Goal: Information Seeking & Learning: Check status

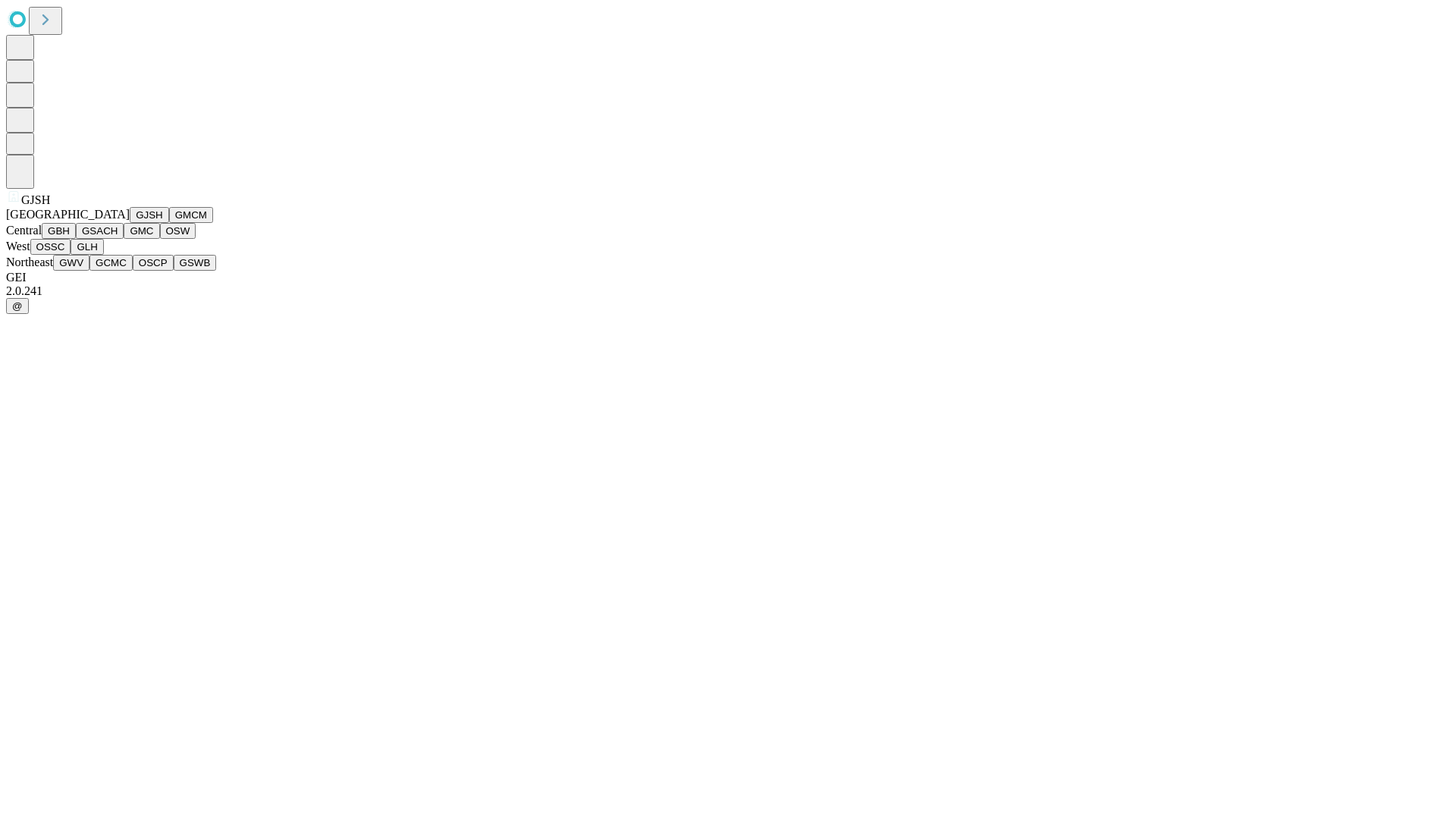
click at [130, 223] on button "GJSH" at bounding box center [149, 215] width 39 height 16
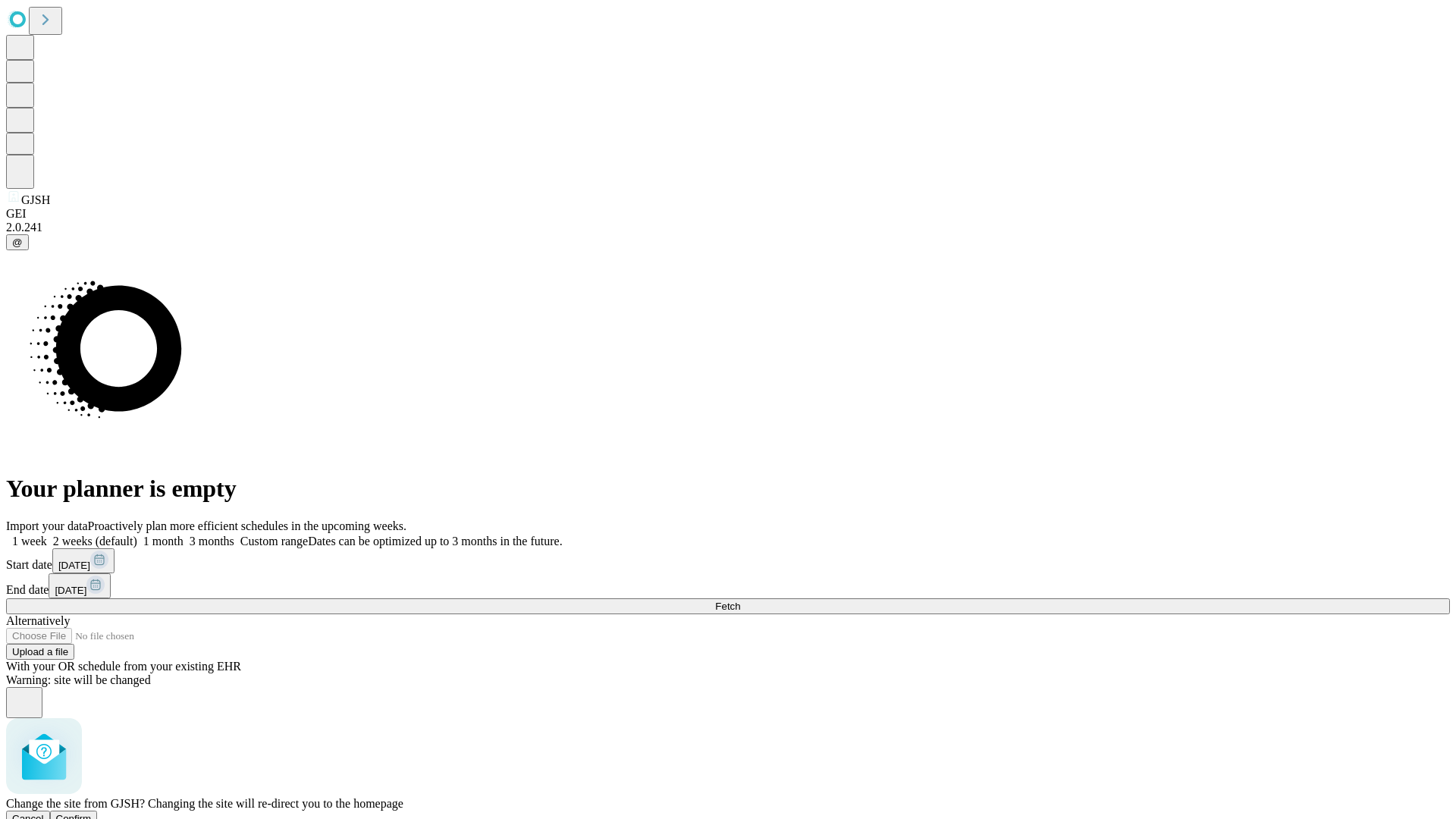
click at [92, 813] on span "Confirm" at bounding box center [73, 819] width 35 height 11
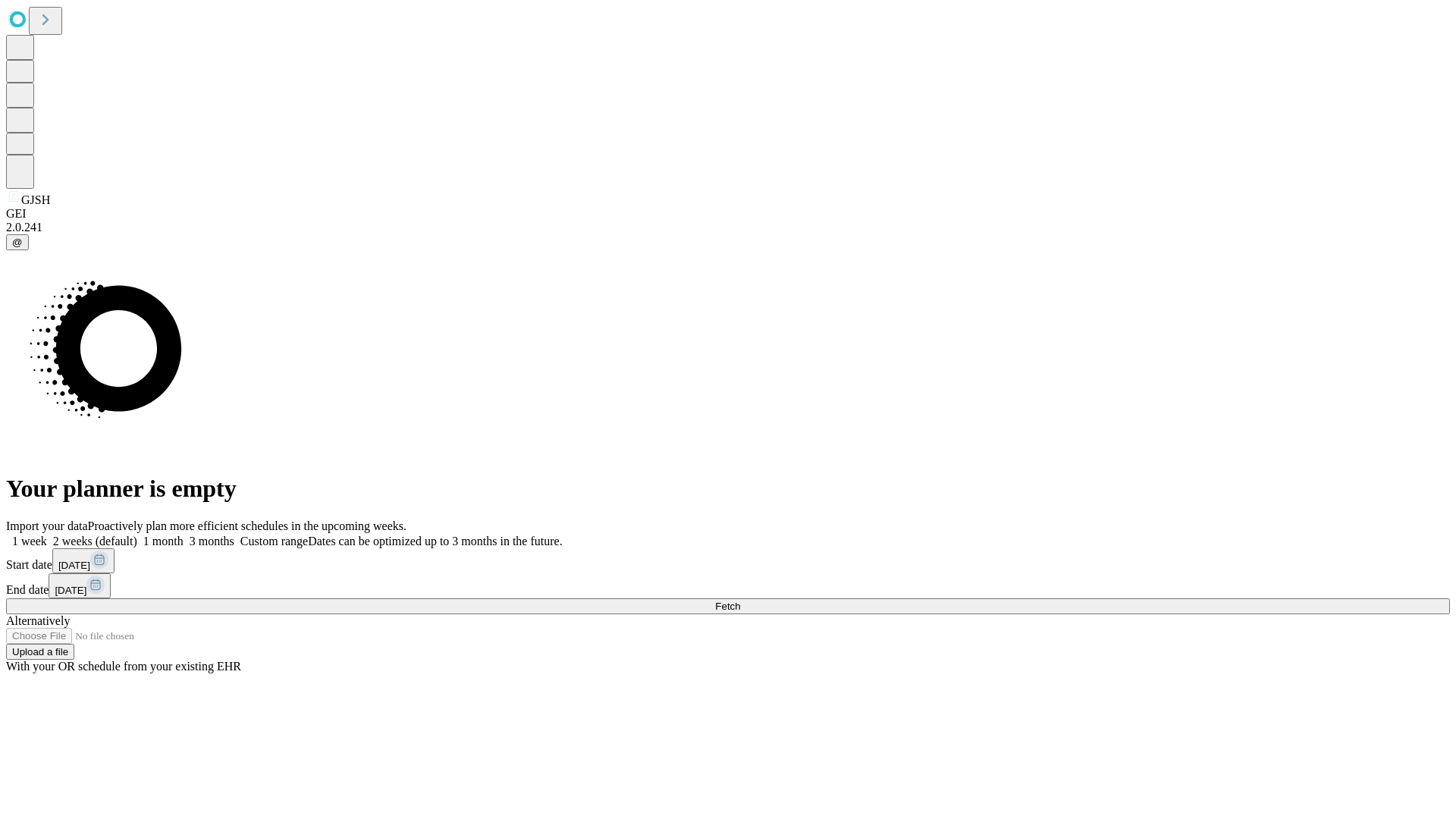
click at [47, 535] on label "1 week" at bounding box center [26, 542] width 41 height 13
click at [740, 601] on span "Fetch" at bounding box center [728, 606] width 25 height 11
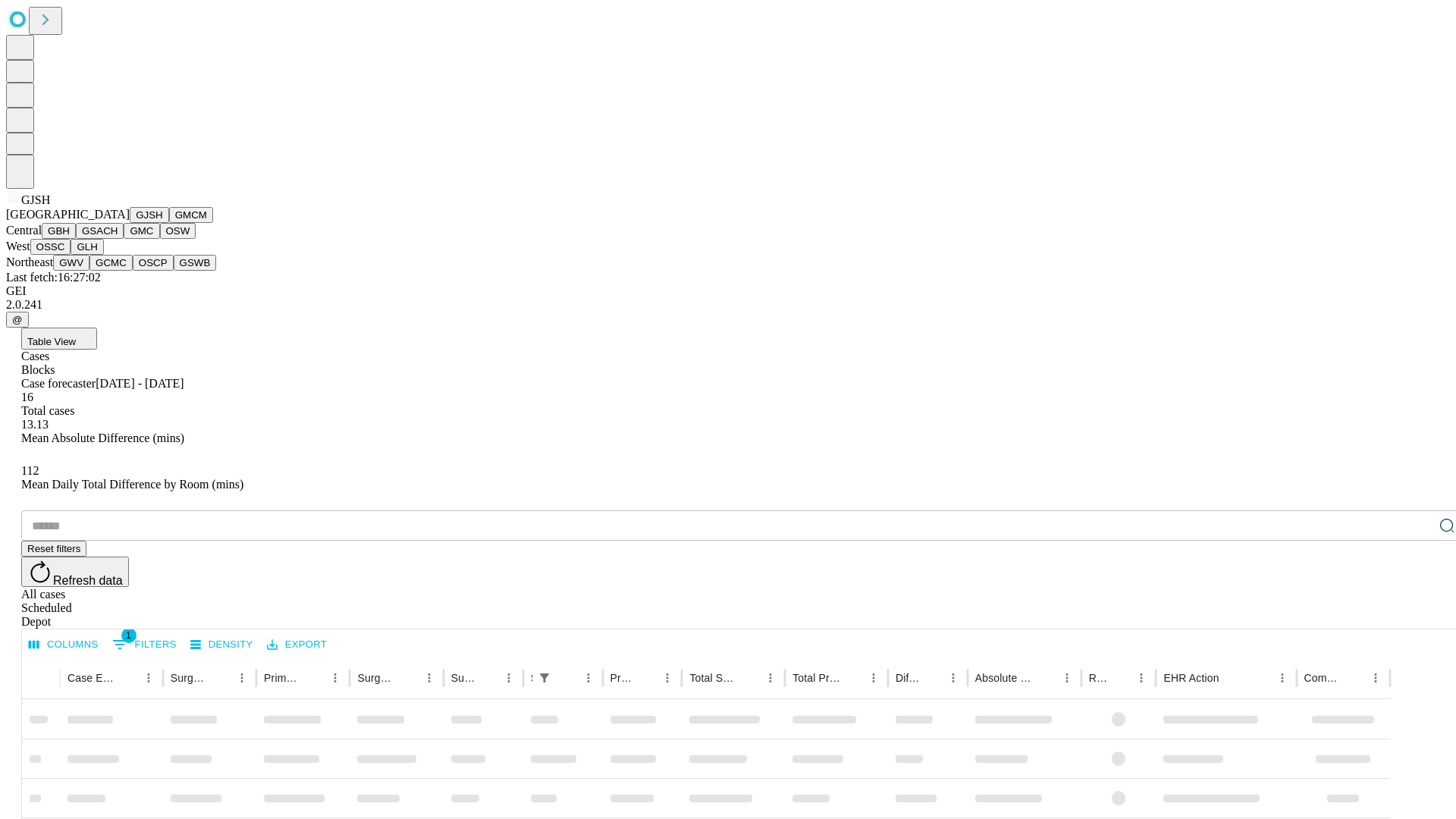
click at [169, 223] on button "GMCM" at bounding box center [191, 215] width 44 height 16
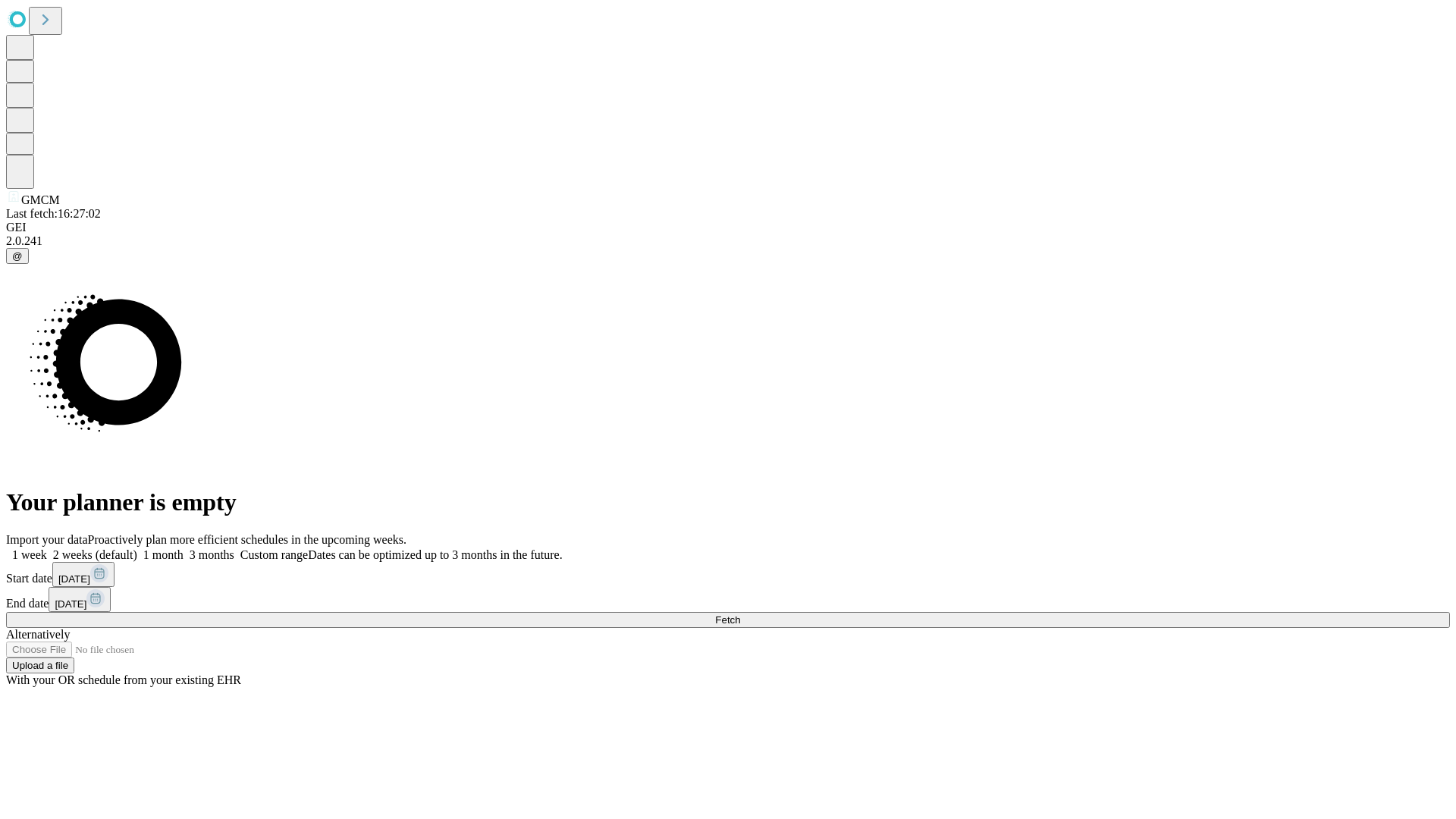
click at [47, 548] on label "1 week" at bounding box center [26, 555] width 41 height 13
click at [740, 614] on span "Fetch" at bounding box center [728, 620] width 25 height 11
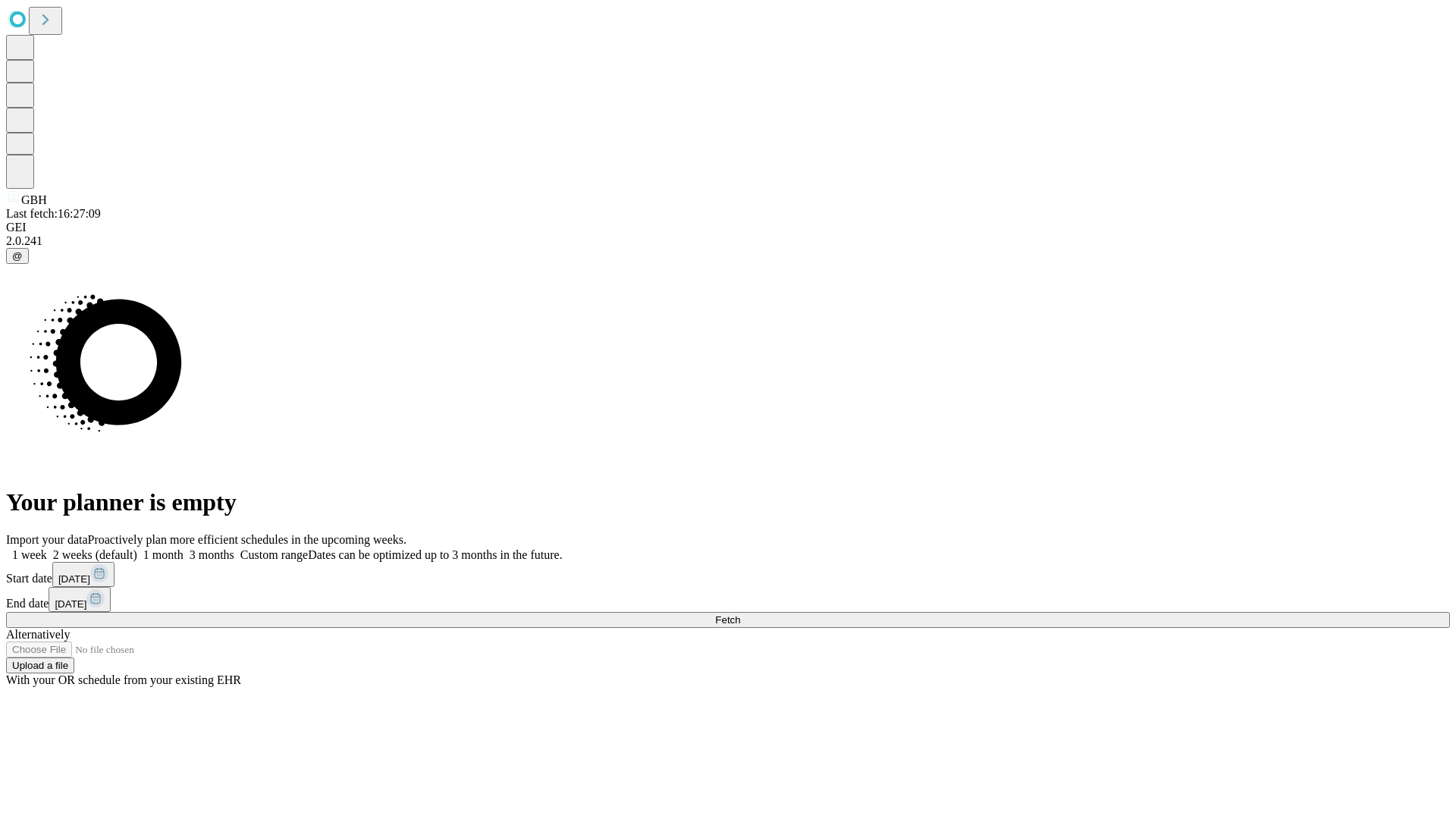
click at [47, 548] on label "1 week" at bounding box center [26, 555] width 41 height 13
click at [740, 614] on span "Fetch" at bounding box center [728, 620] width 25 height 11
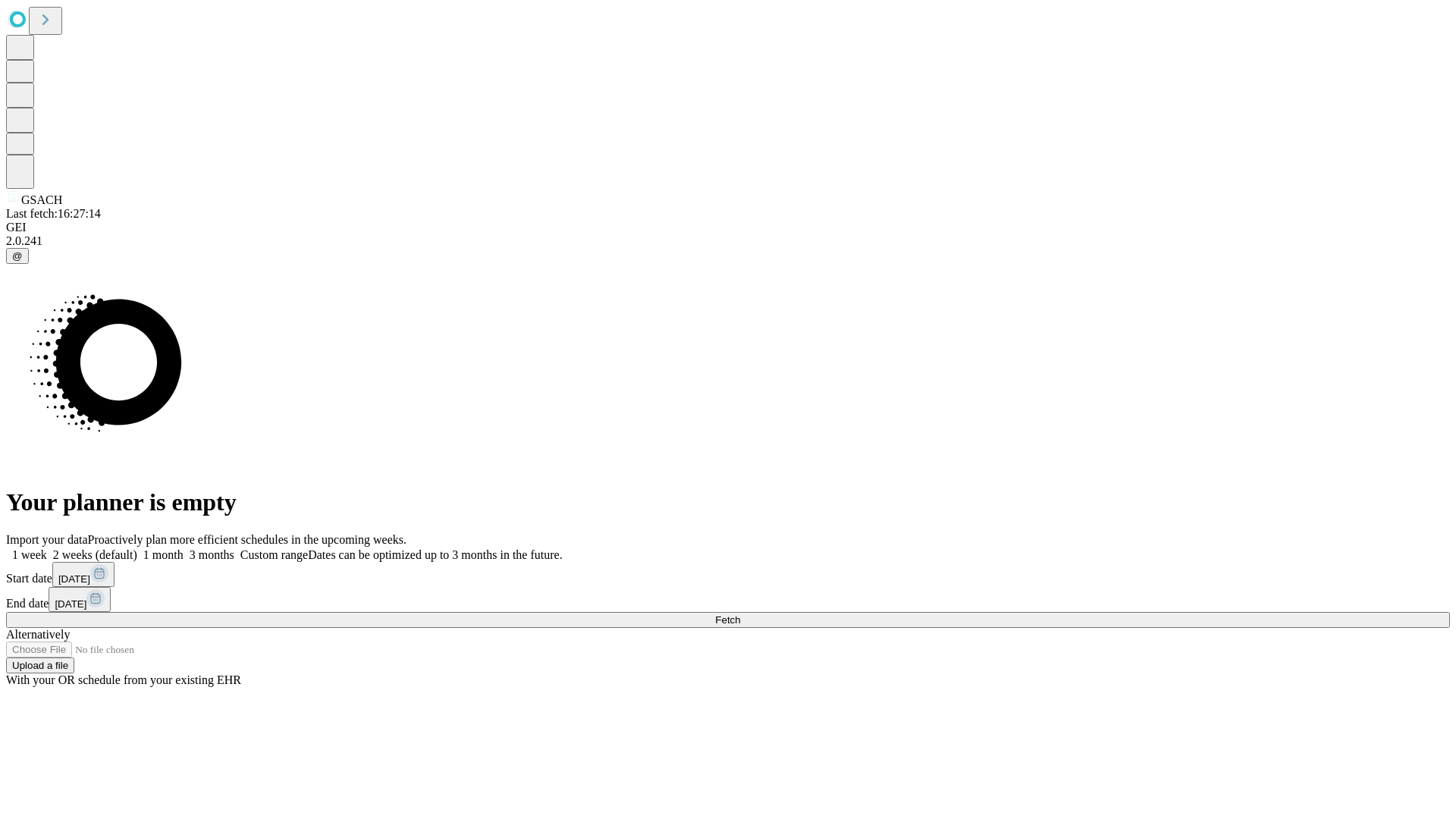
click at [47, 548] on label "1 week" at bounding box center [26, 555] width 41 height 13
click at [740, 614] on span "Fetch" at bounding box center [728, 620] width 25 height 11
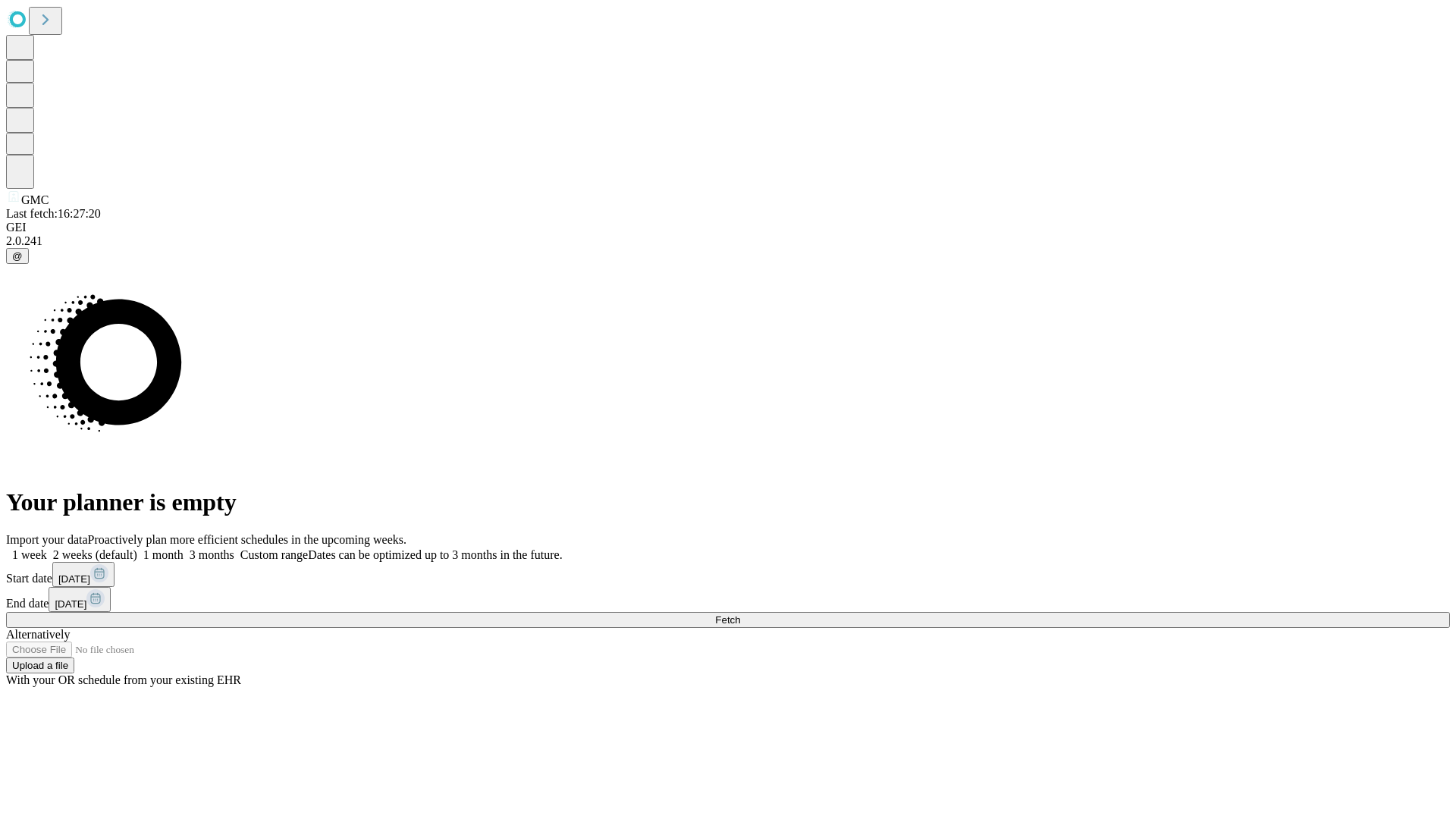
click at [47, 548] on label "1 week" at bounding box center [26, 555] width 41 height 13
click at [740, 614] on span "Fetch" at bounding box center [728, 620] width 25 height 11
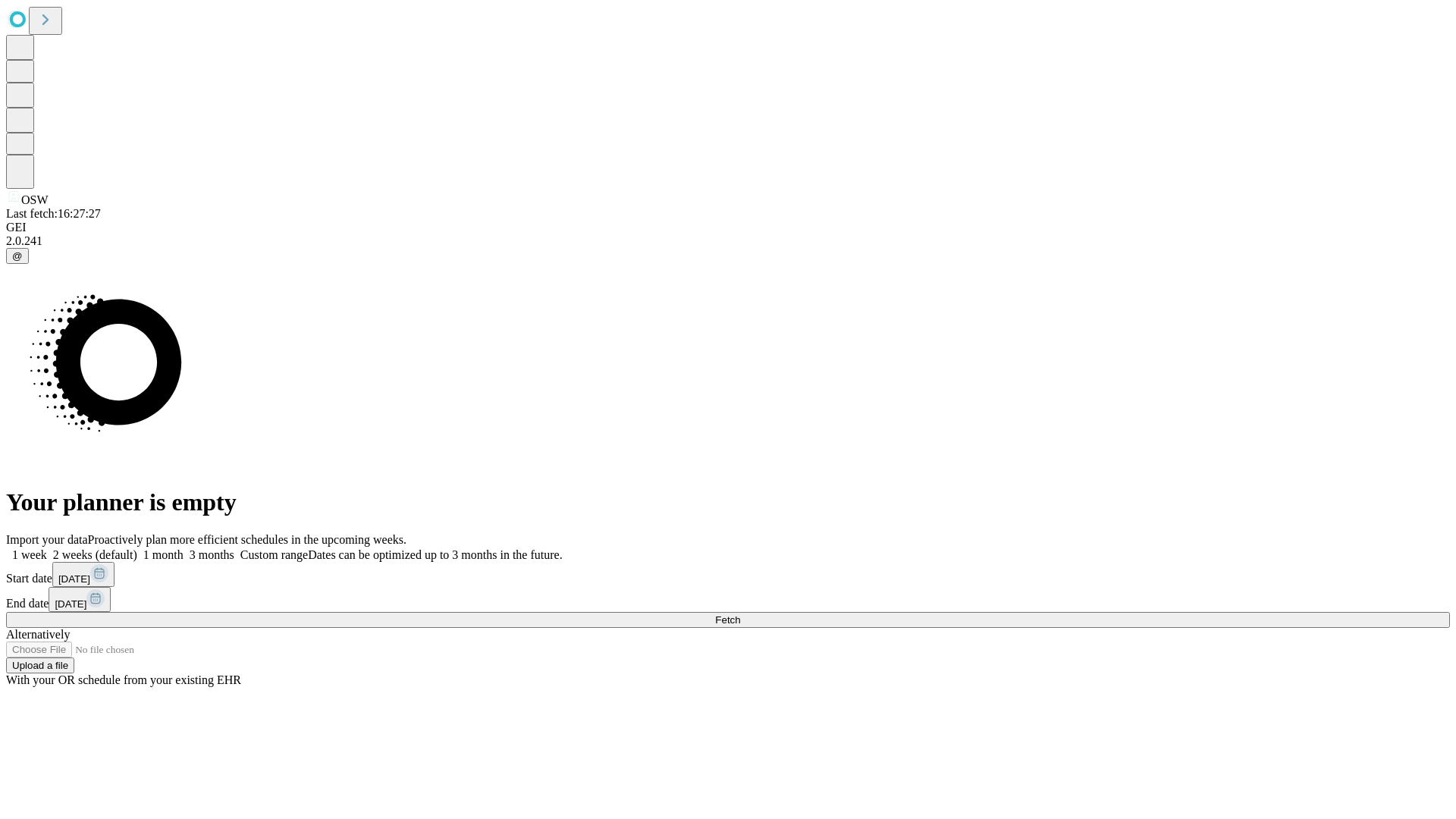
click at [47, 548] on label "1 week" at bounding box center [26, 555] width 41 height 13
click at [740, 614] on span "Fetch" at bounding box center [728, 620] width 25 height 11
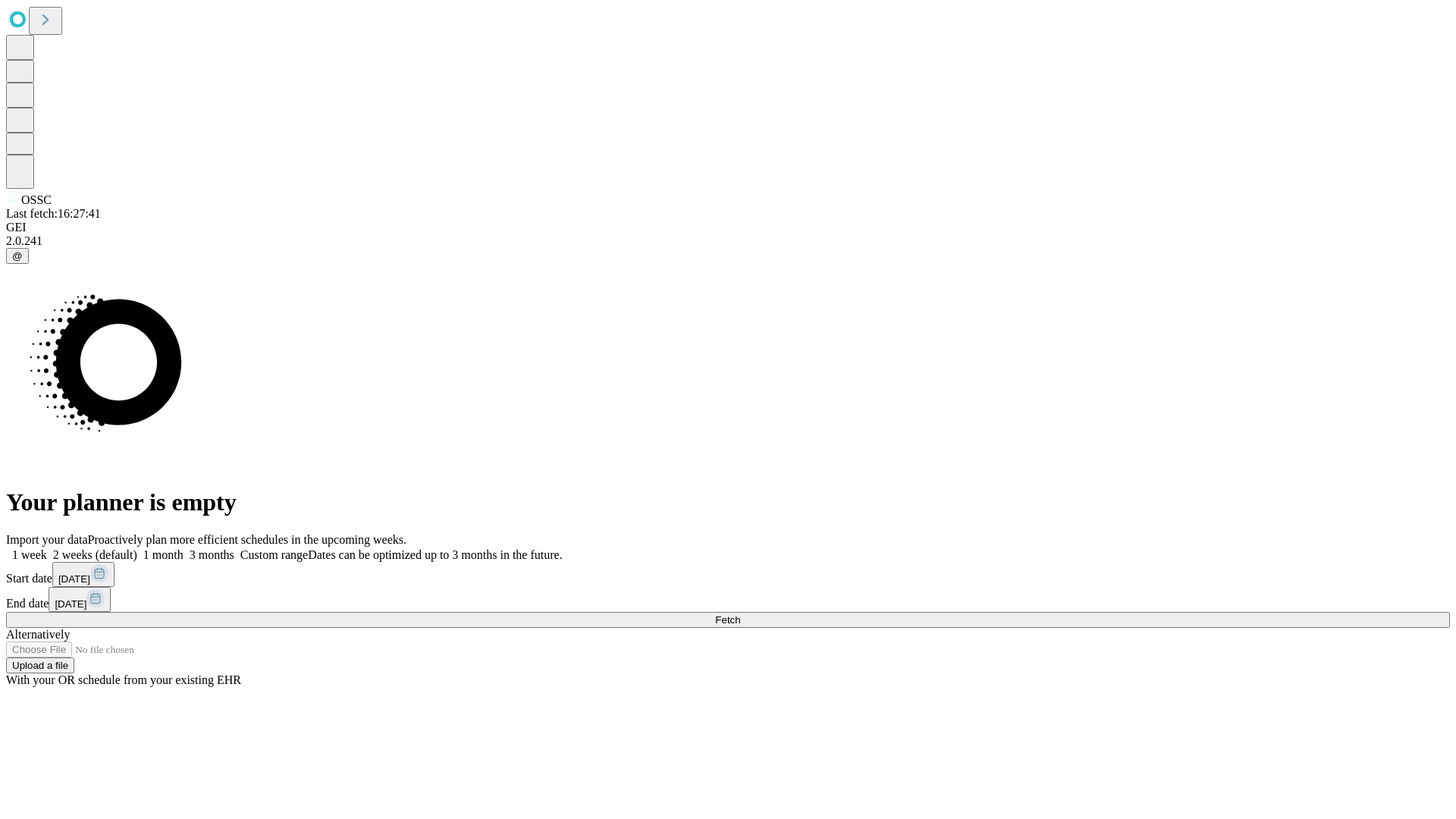
click at [47, 548] on label "1 week" at bounding box center [26, 555] width 41 height 13
click at [740, 614] on span "Fetch" at bounding box center [728, 620] width 25 height 11
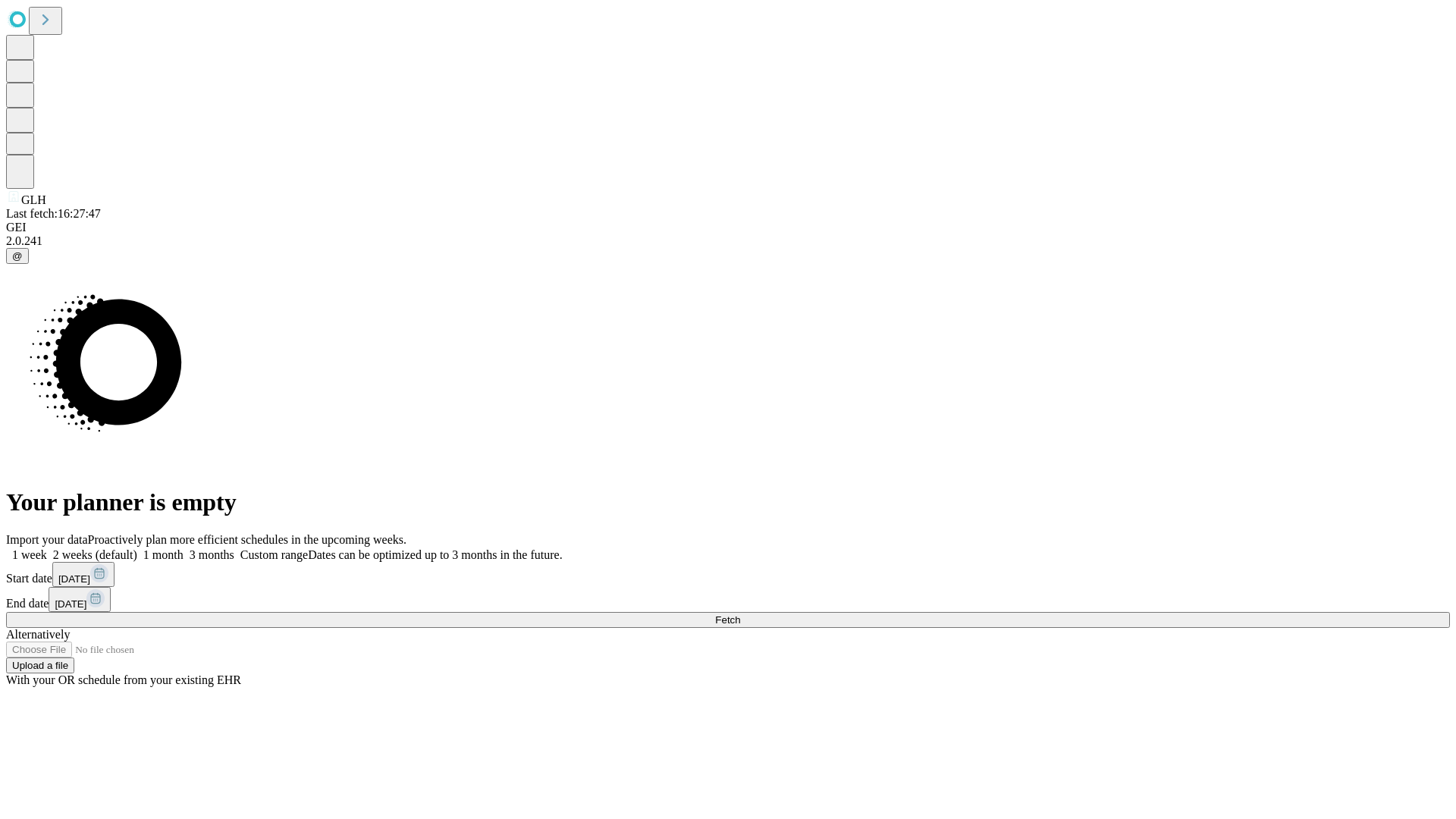
click at [47, 548] on label "1 week" at bounding box center [26, 555] width 41 height 13
click at [740, 614] on span "Fetch" at bounding box center [728, 620] width 25 height 11
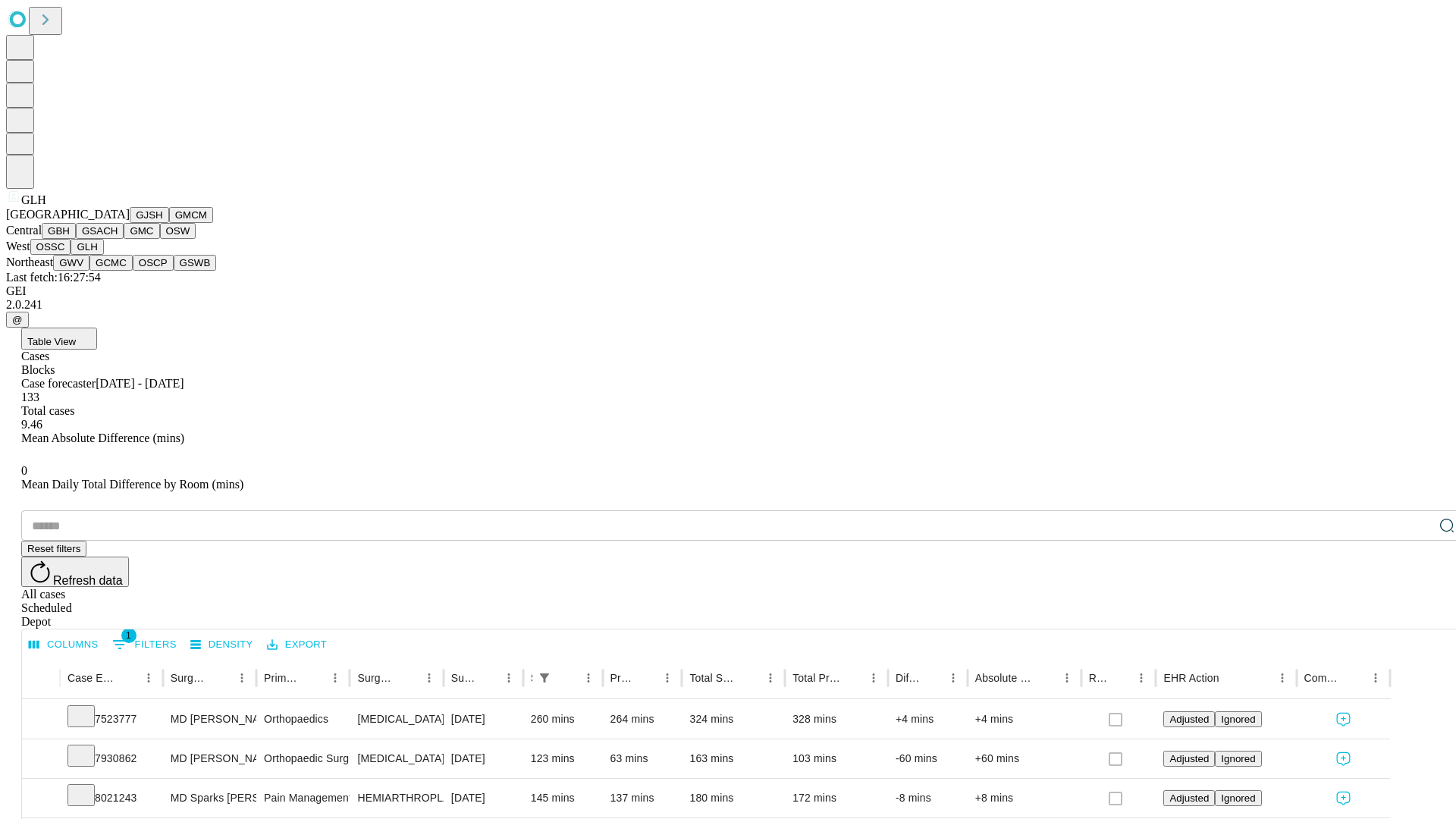
click at [90, 271] on button "GWV" at bounding box center [72, 262] width 36 height 16
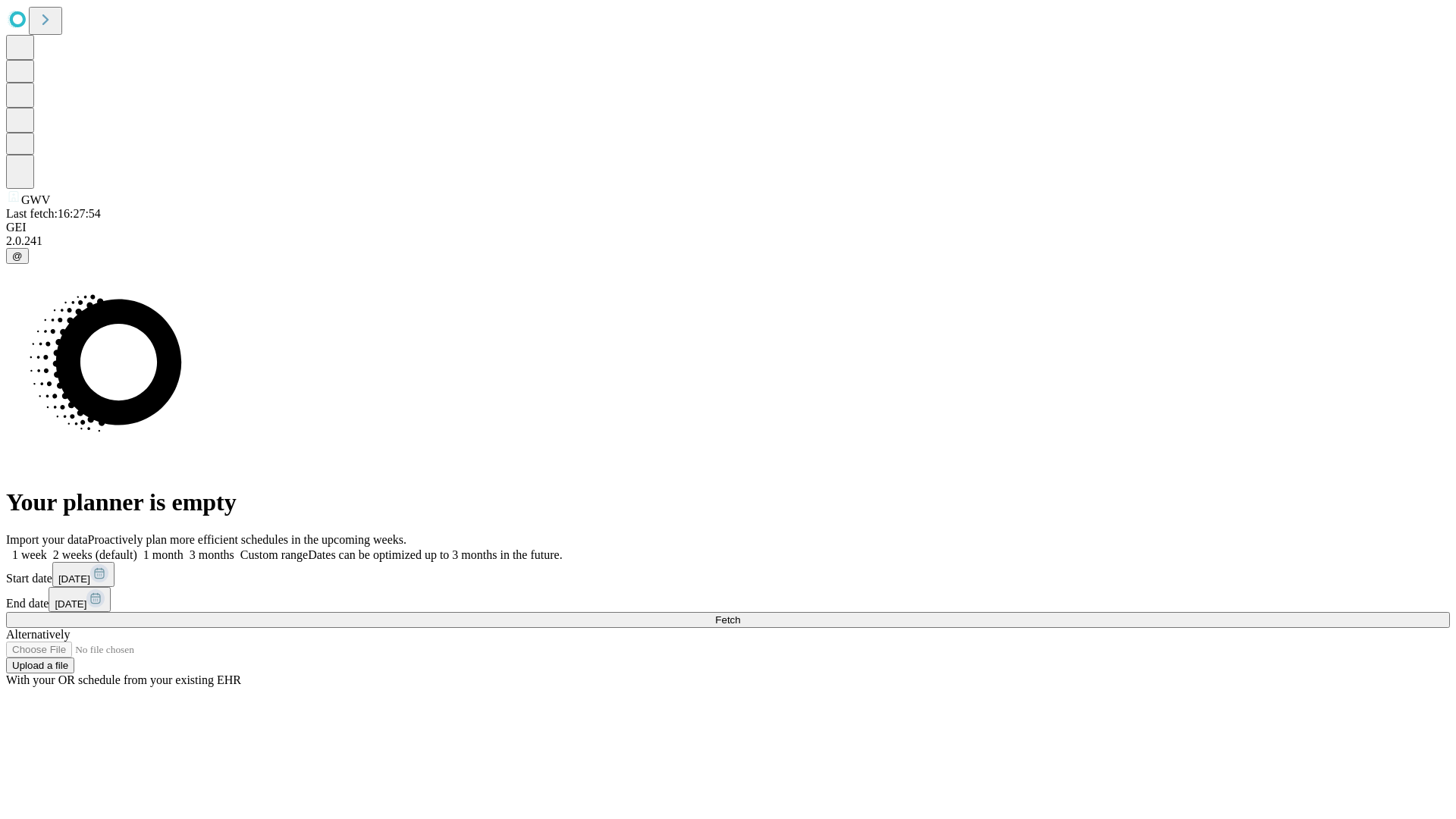
click at [47, 548] on label "1 week" at bounding box center [26, 555] width 41 height 13
click at [740, 614] on span "Fetch" at bounding box center [728, 620] width 25 height 11
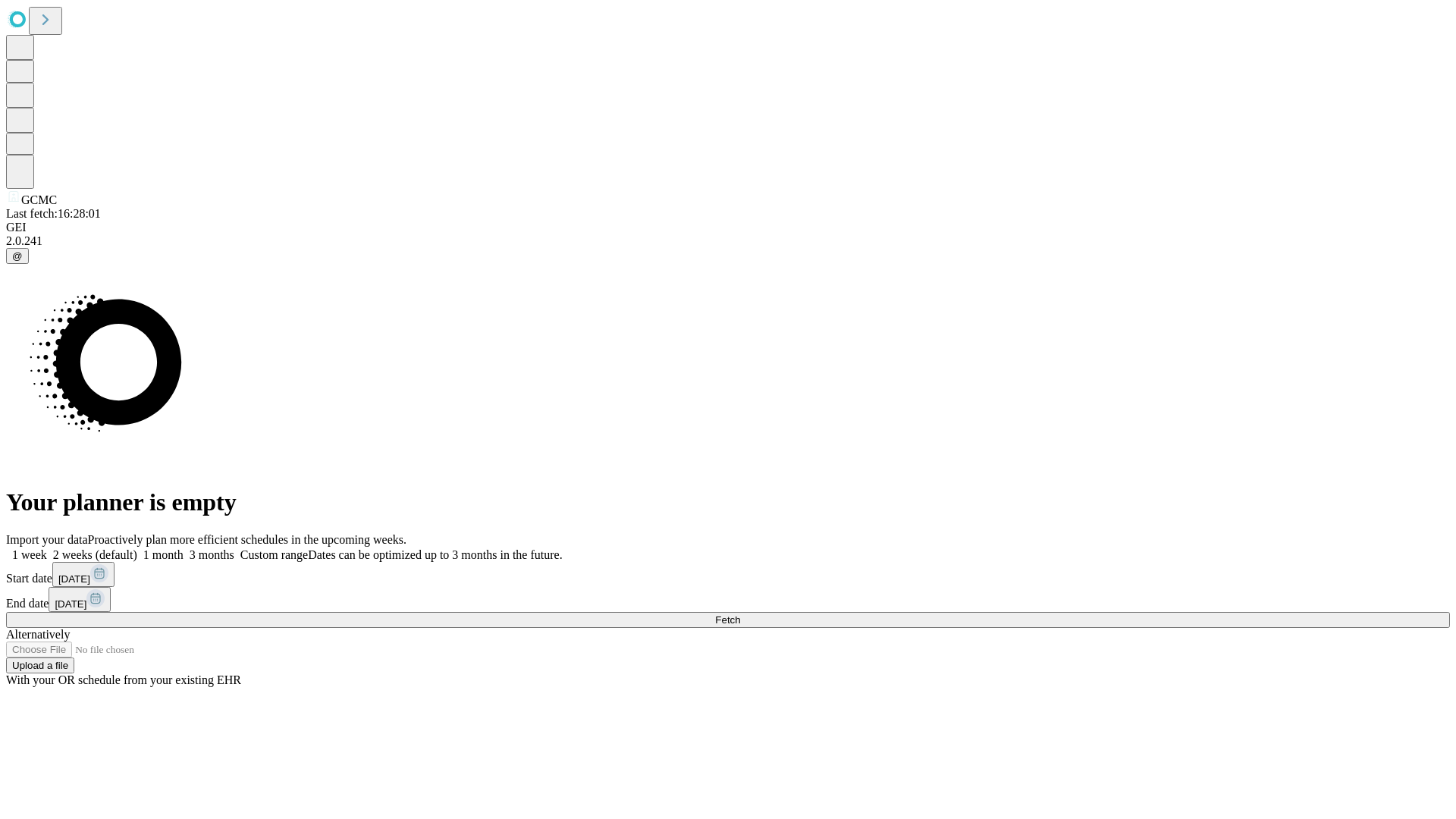
click at [47, 548] on label "1 week" at bounding box center [26, 555] width 41 height 13
click at [740, 614] on span "Fetch" at bounding box center [728, 620] width 25 height 11
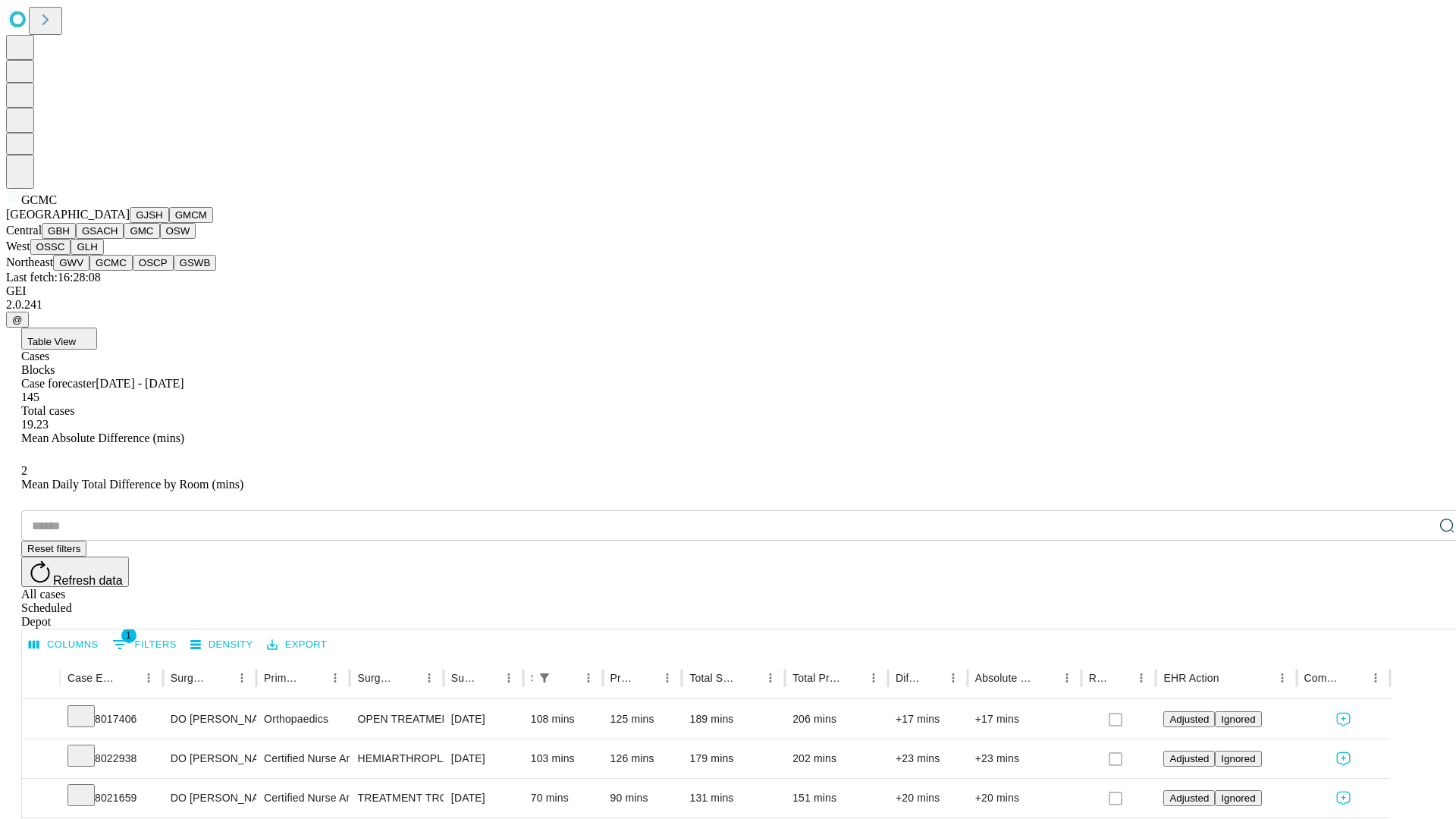
click at [133, 271] on button "OSCP" at bounding box center [153, 262] width 41 height 16
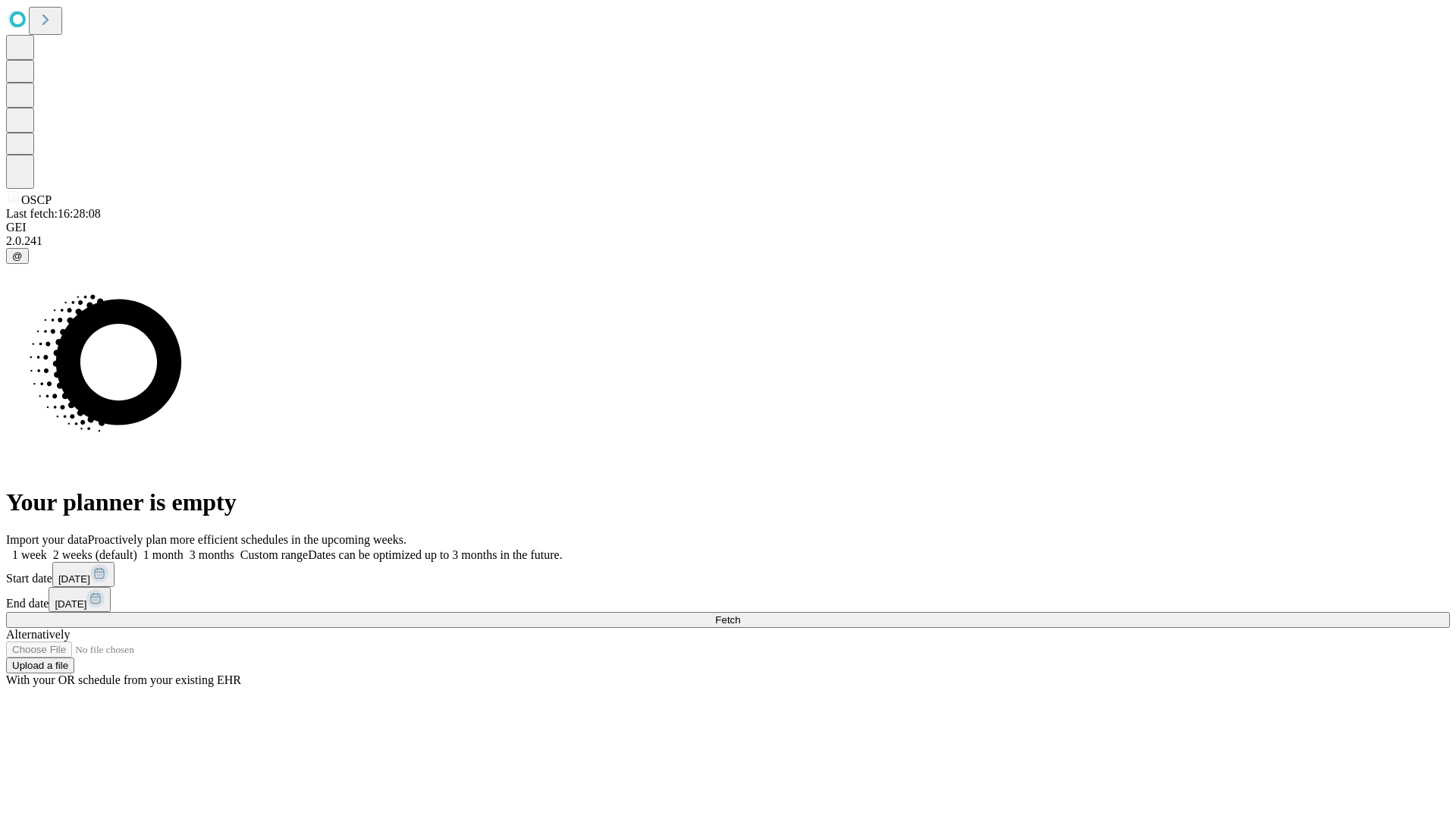
click at [740, 614] on span "Fetch" at bounding box center [728, 620] width 25 height 11
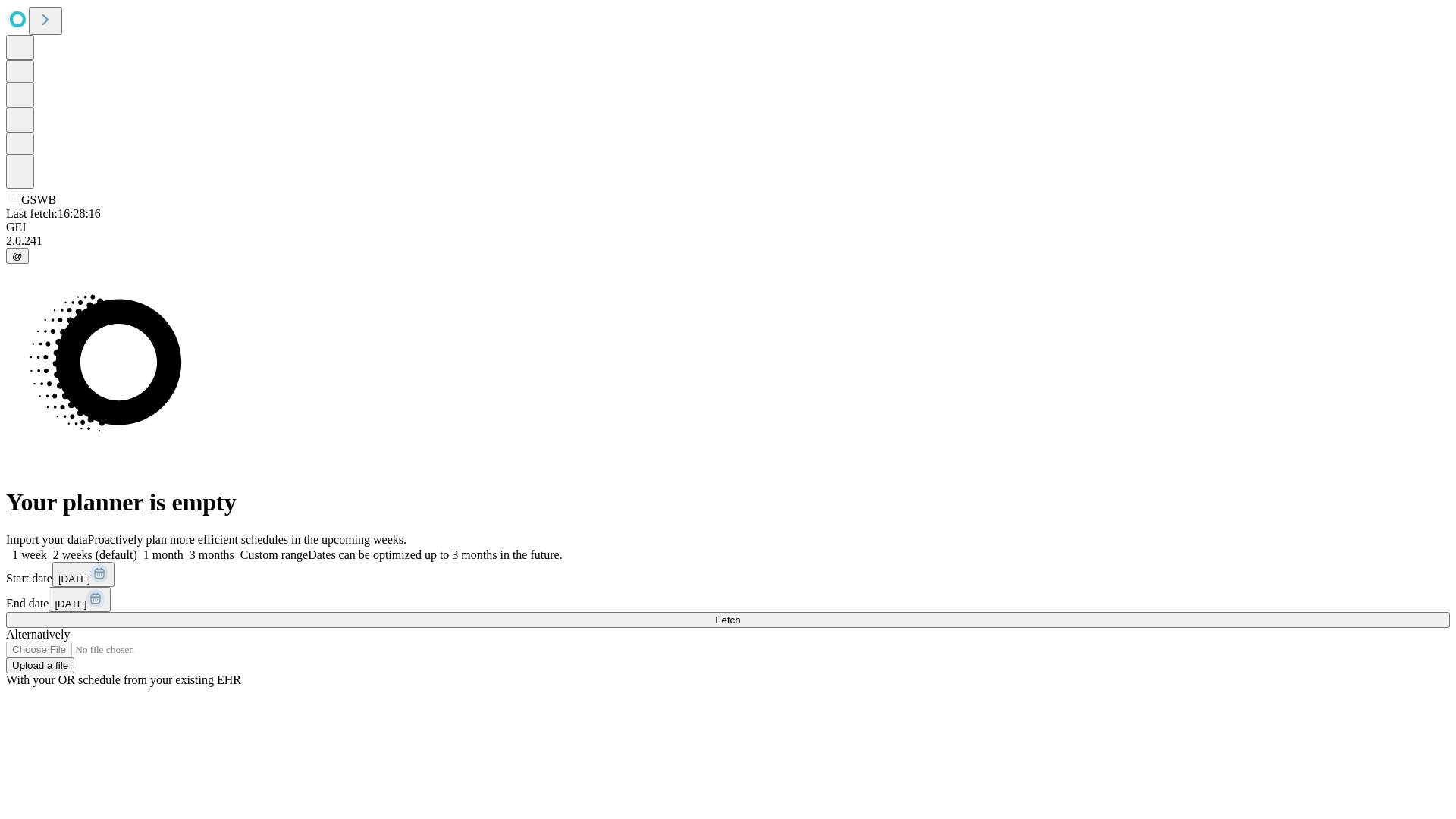
click at [47, 548] on label "1 week" at bounding box center [26, 555] width 41 height 13
click at [740, 614] on span "Fetch" at bounding box center [728, 620] width 25 height 11
